Goal: Check status: Check status

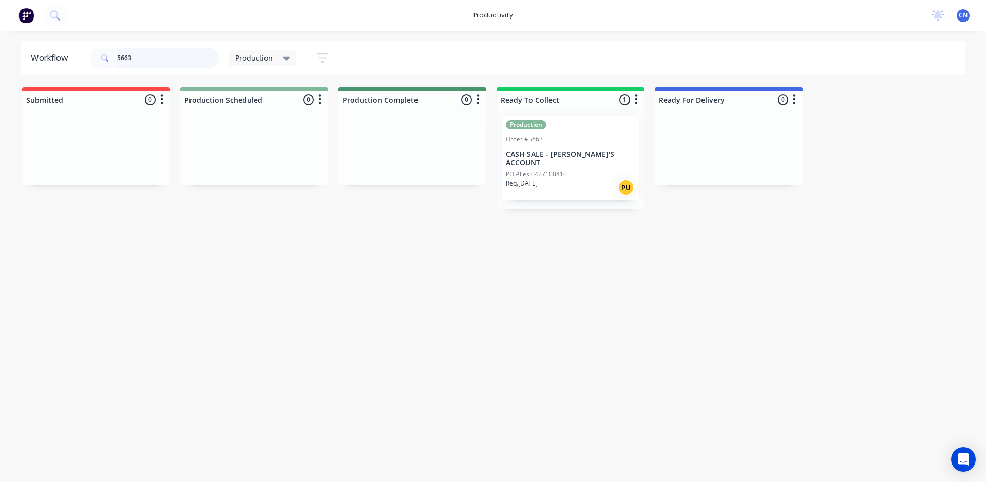
drag, startPoint x: 52, startPoint y: 74, endPoint x: 31, endPoint y: 75, distance: 20.6
click at [34, 74] on header "Workflow 5663 Production Save new view None edit Production (Default) edit Comp…" at bounding box center [493, 57] width 945 height 33
drag, startPoint x: 139, startPoint y: 54, endPoint x: 17, endPoint y: 58, distance: 121.2
click at [18, 58] on div "Workflow 4661 Production Save new view None edit Production (Default) edit Comp…" at bounding box center [493, 57] width 986 height 33
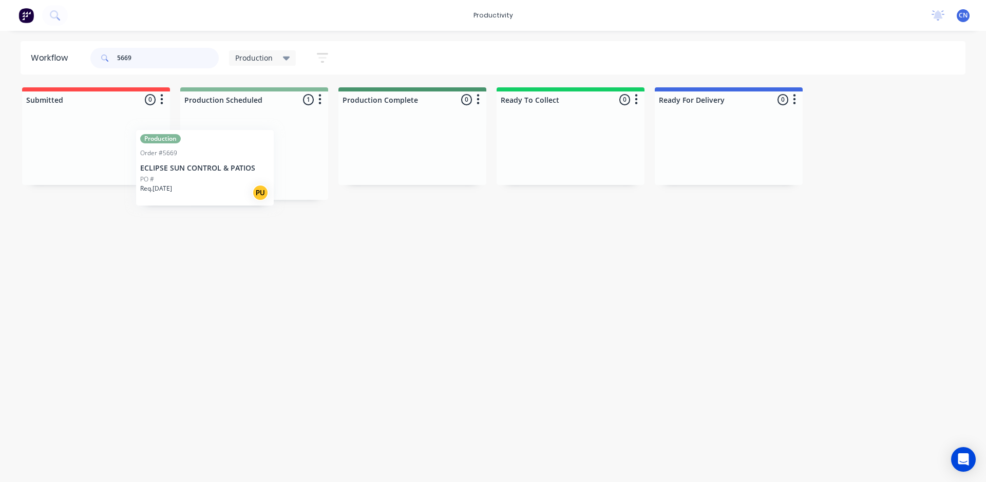
drag, startPoint x: 268, startPoint y: 179, endPoint x: 263, endPoint y: 182, distance: 5.6
click at [263, 182] on div "Production Order #5669 ECLIPSE SUN CONTROL & PATIOS PO # Req. [DATE] PU" at bounding box center [254, 154] width 148 height 92
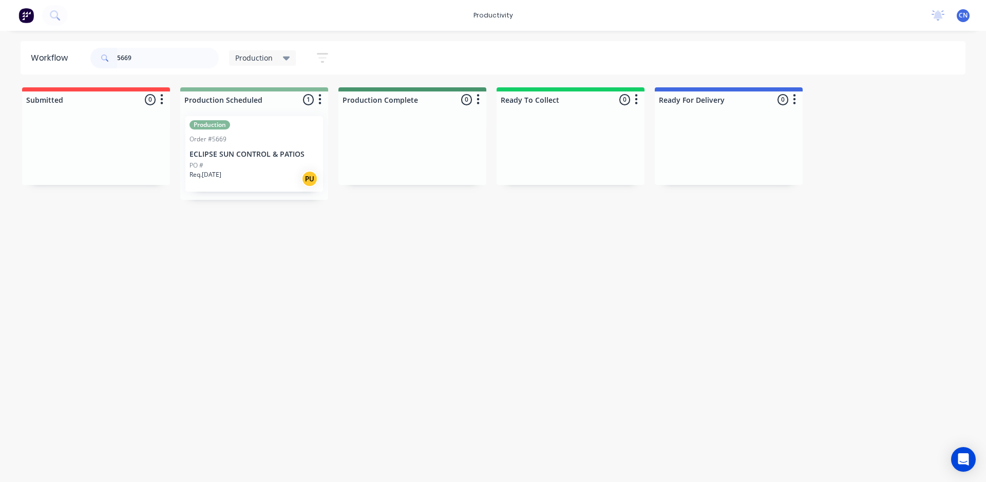
click at [258, 161] on div "PO #" at bounding box center [253, 165] width 129 height 9
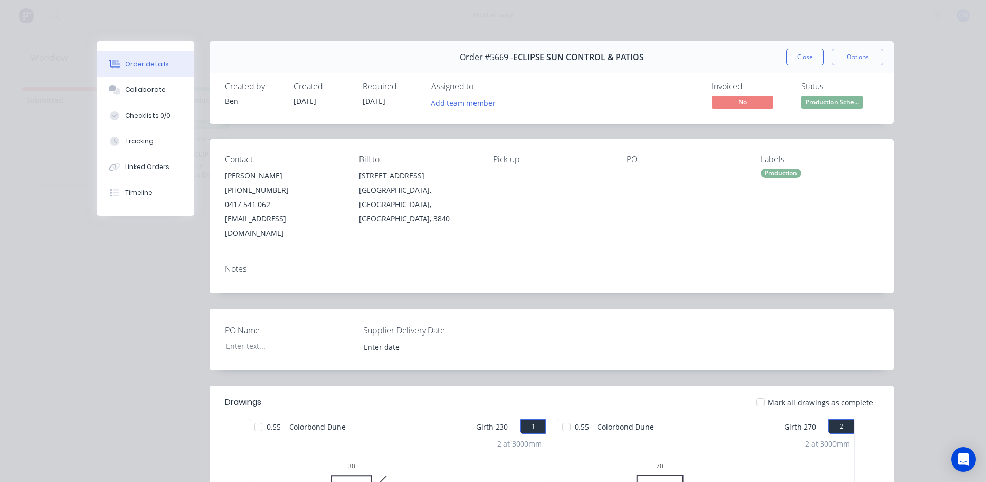
scroll to position [154, 0]
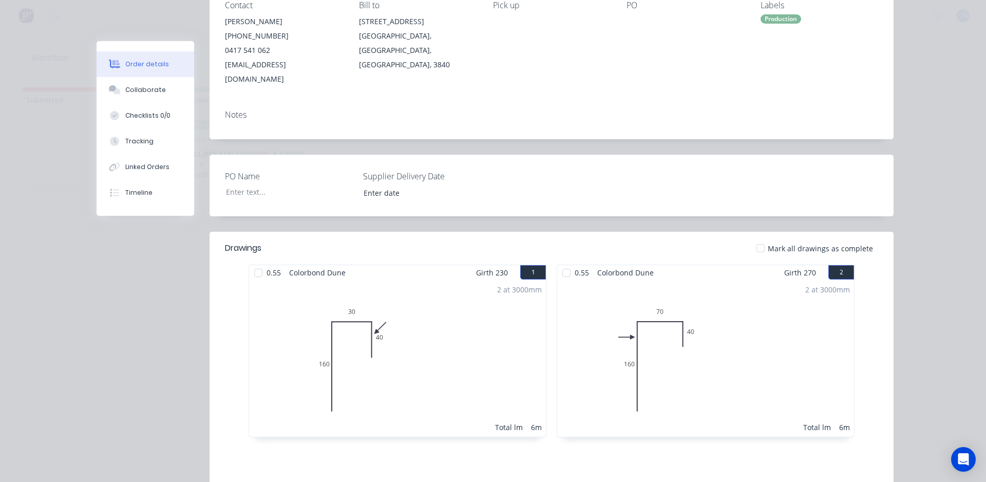
click at [255, 262] on div at bounding box center [258, 272] width 21 height 21
click at [558, 262] on div at bounding box center [566, 272] width 21 height 21
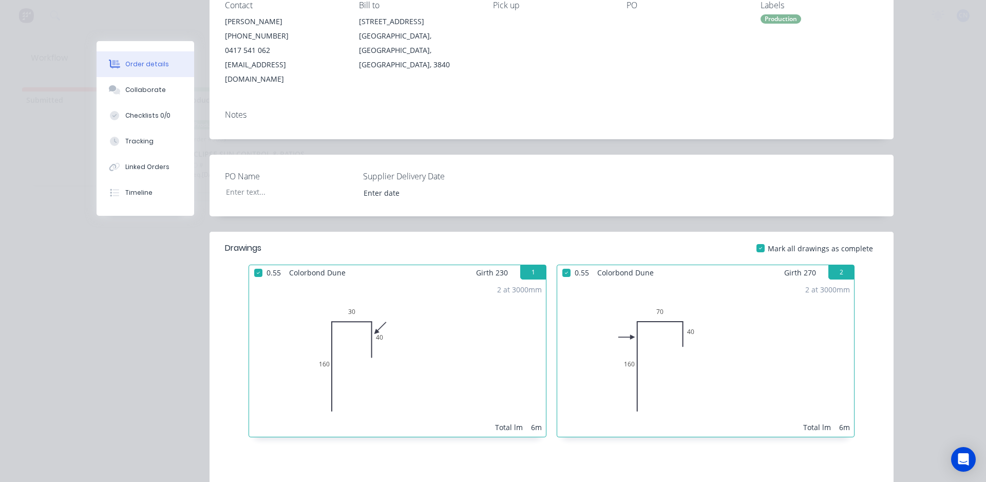
scroll to position [0, 0]
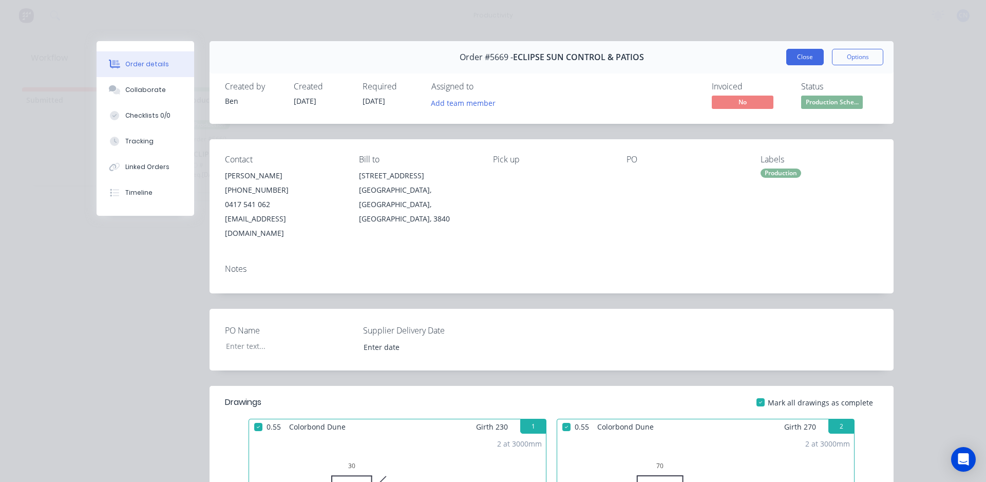
click at [811, 59] on button "Close" at bounding box center [804, 57] width 37 height 16
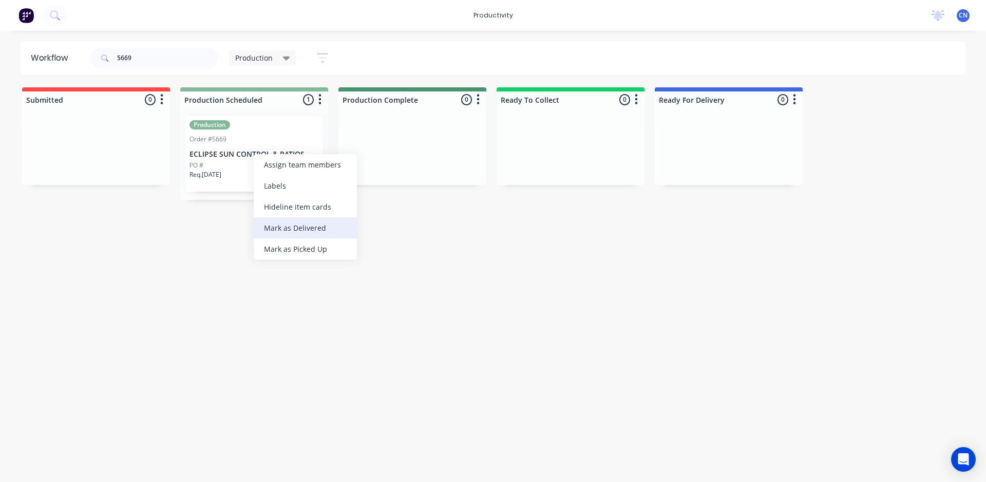
click at [314, 231] on div "Mark as Delivered" at bounding box center [305, 227] width 103 height 21
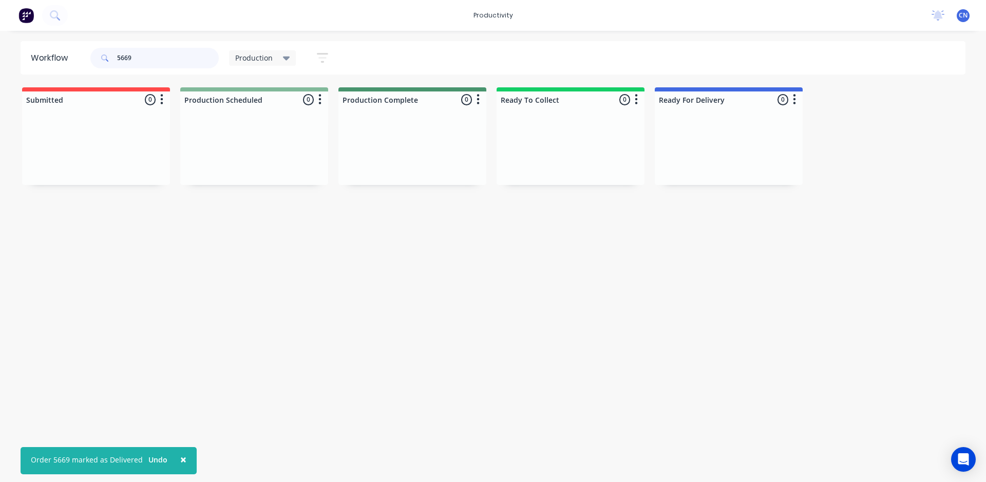
drag, startPoint x: 138, startPoint y: 54, endPoint x: 48, endPoint y: 46, distance: 90.7
click at [49, 48] on header "Workflow 5669 Production Save new view None edit Production (Default) edit Comp…" at bounding box center [493, 57] width 945 height 33
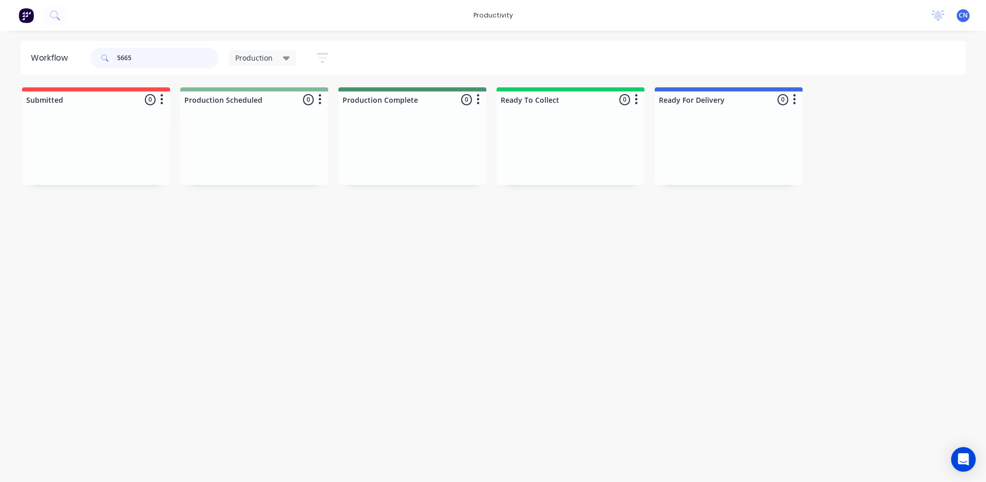
drag, startPoint x: 181, startPoint y: 58, endPoint x: 9, endPoint y: 3, distance: 180.1
click at [0, 69] on div "Workflow 5665 Production Save new view None edit Production (Default) edit Comp…" at bounding box center [493, 57] width 986 height 33
click at [291, 157] on p "Pato Carpentry - COD" at bounding box center [253, 154] width 129 height 9
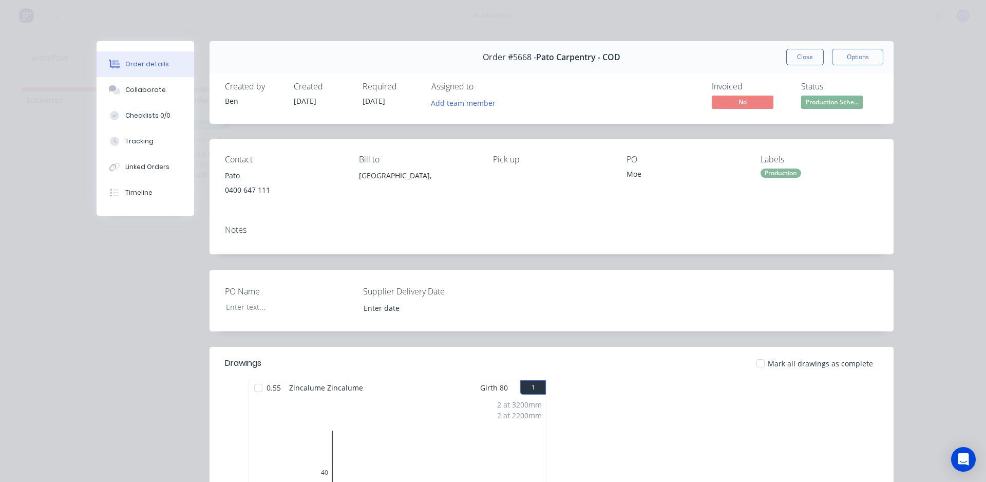
scroll to position [103, 0]
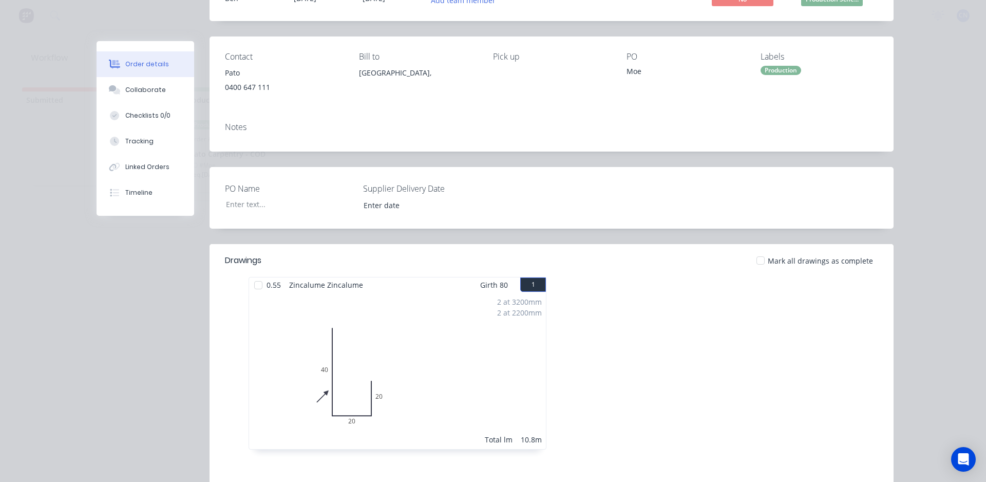
click at [253, 289] on div at bounding box center [258, 285] width 21 height 21
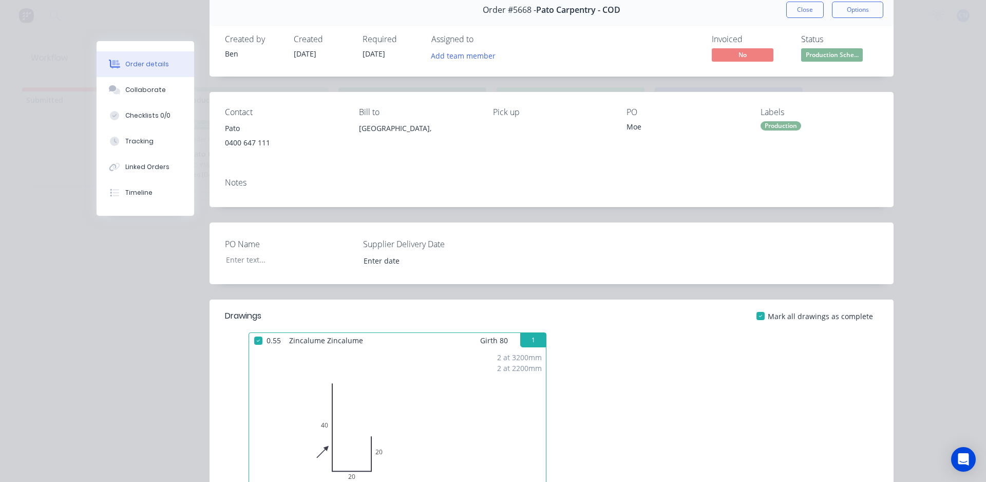
scroll to position [0, 0]
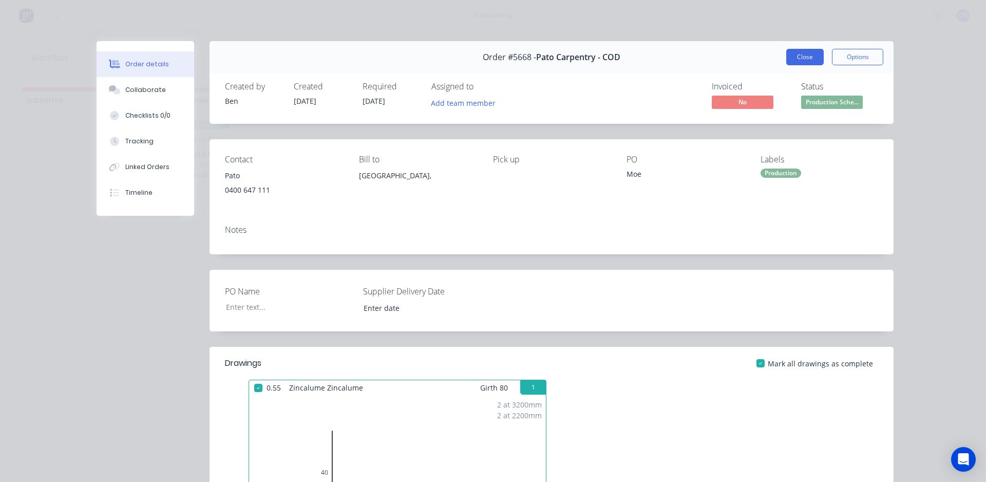
click at [791, 55] on button "Close" at bounding box center [804, 57] width 37 height 16
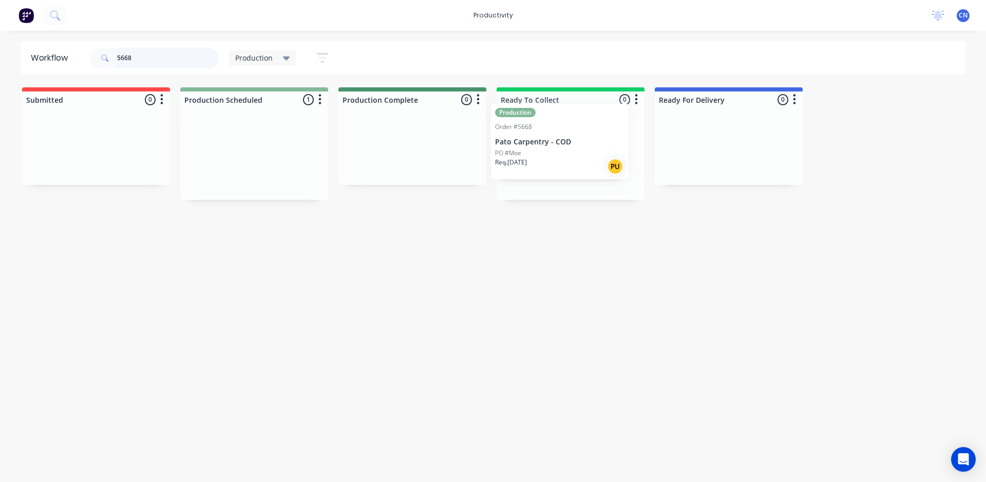
drag, startPoint x: 246, startPoint y: 158, endPoint x: 564, endPoint y: 142, distance: 318.7
click at [564, 142] on div "Submitted 0 Sort By Created date Required date Order number Customer name Most …" at bounding box center [773, 143] width 1563 height 112
drag, startPoint x: 162, startPoint y: 51, endPoint x: 15, endPoint y: 57, distance: 147.5
click at [19, 58] on div "Workflow 5668 Production Save new view None edit Production (Default) edit Comp…" at bounding box center [493, 57] width 986 height 33
type input "5675"
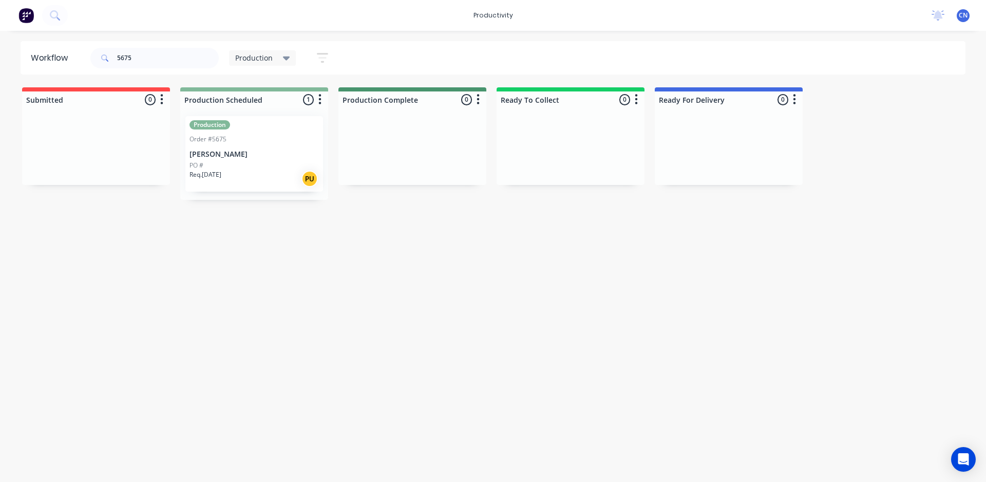
click at [254, 169] on div "PO #" at bounding box center [253, 165] width 129 height 9
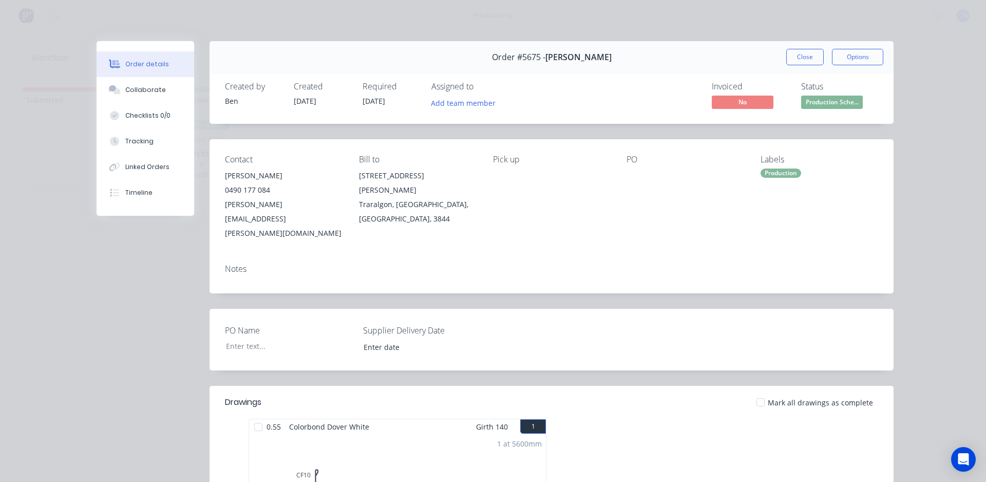
click at [255, 416] on div at bounding box center [258, 426] width 21 height 21
click at [798, 61] on button "Close" at bounding box center [804, 57] width 37 height 16
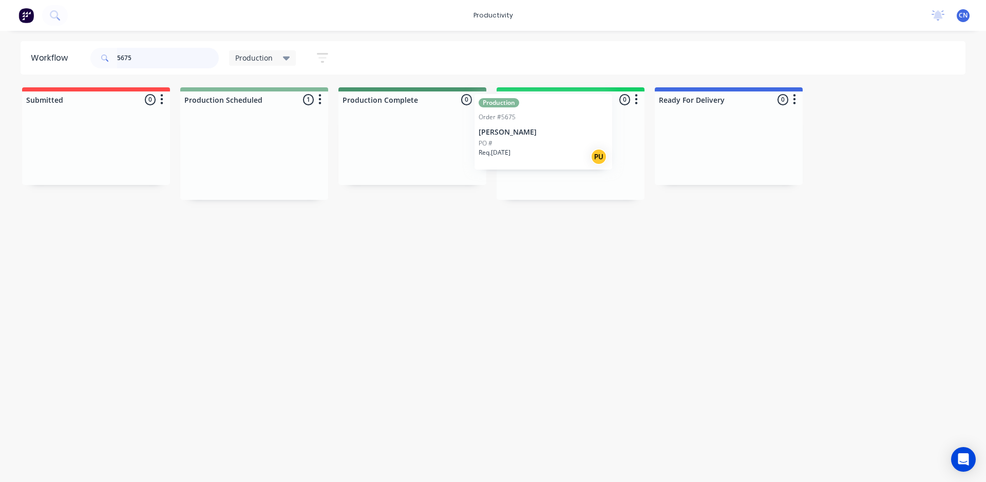
drag, startPoint x: 242, startPoint y: 174, endPoint x: 538, endPoint y: 163, distance: 295.9
click at [538, 163] on div "Submitted 0 Sort By Created date Required date Order number Customer name Most …" at bounding box center [773, 143] width 1563 height 112
